Goal: Complete application form

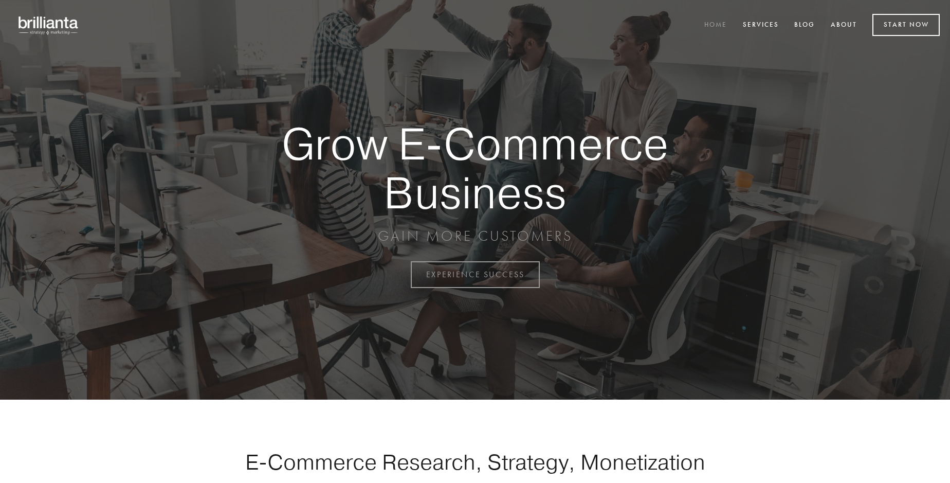
scroll to position [2696, 0]
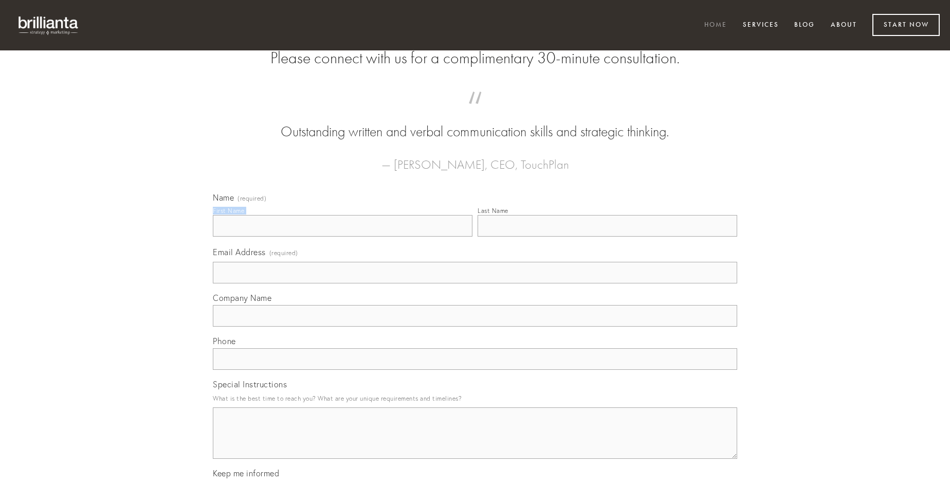
type input "[PERSON_NAME]"
click at [607, 237] on input "Last Name" at bounding box center [608, 226] width 260 height 22
type input "[PERSON_NAME]"
click at [475, 283] on input "Email Address (required)" at bounding box center [475, 273] width 525 height 22
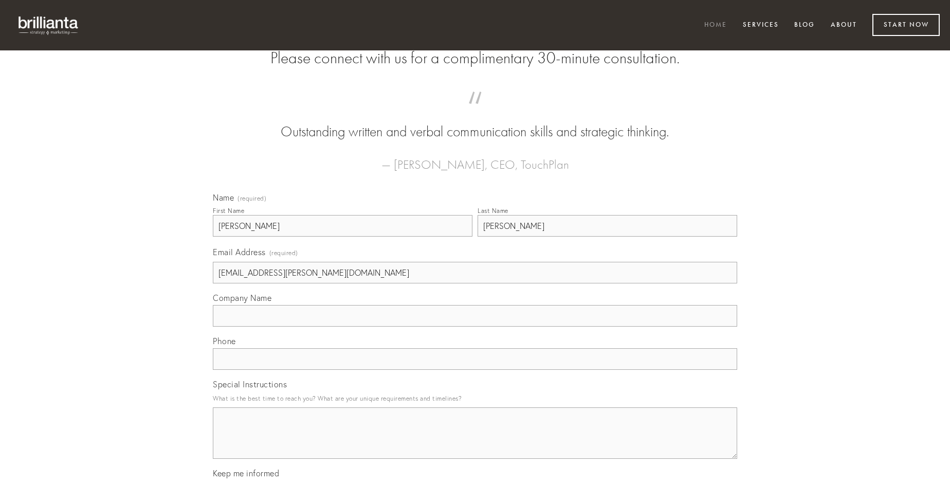
type input "[EMAIL_ADDRESS][PERSON_NAME][DOMAIN_NAME]"
click at [475, 327] on input "Company Name" at bounding box center [475, 316] width 525 height 22
type input "soleo"
click at [475, 370] on input "text" at bounding box center [475, 359] width 525 height 22
click at [475, 442] on textarea "Special Instructions" at bounding box center [475, 432] width 525 height 51
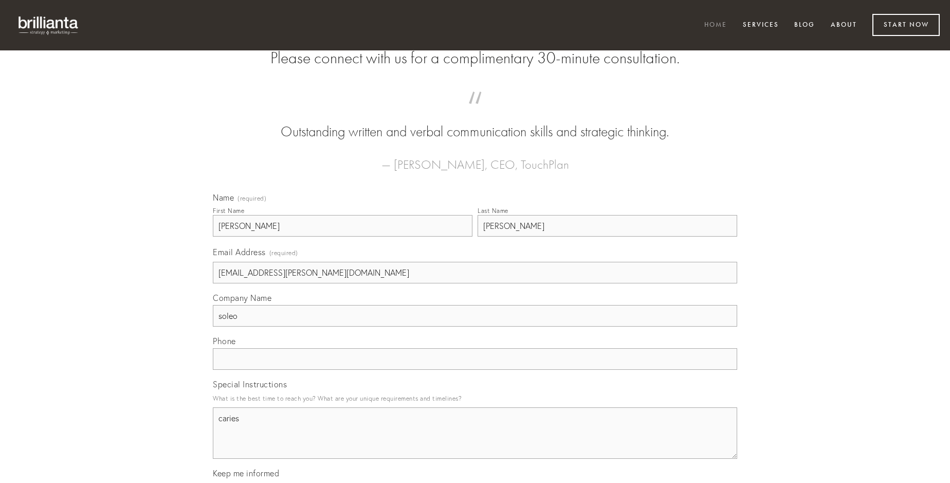
type textarea "caries"
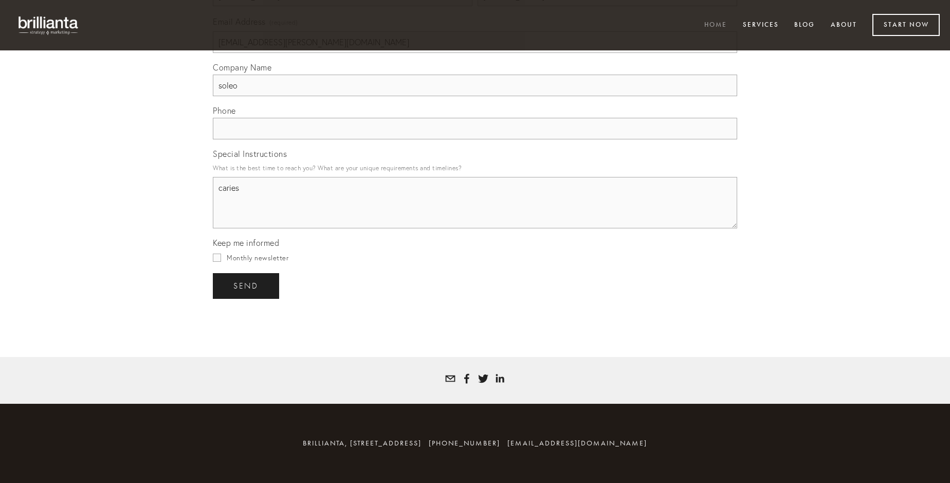
click at [247, 285] on span "send" at bounding box center [245, 285] width 25 height 9
